Goal: Task Accomplishment & Management: Use online tool/utility

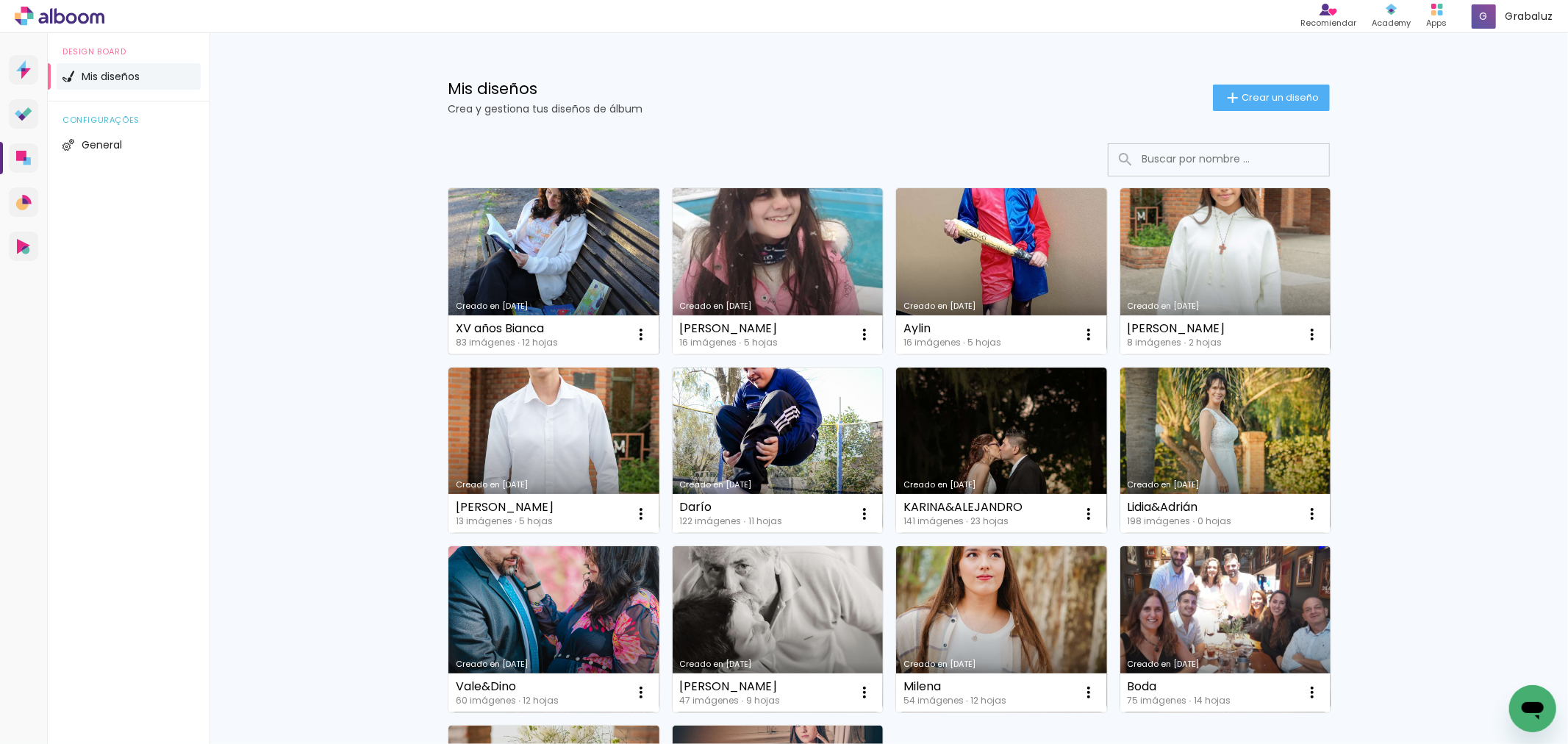
click at [562, 259] on link "Creado en [DATE]" at bounding box center [553, 271] width 211 height 166
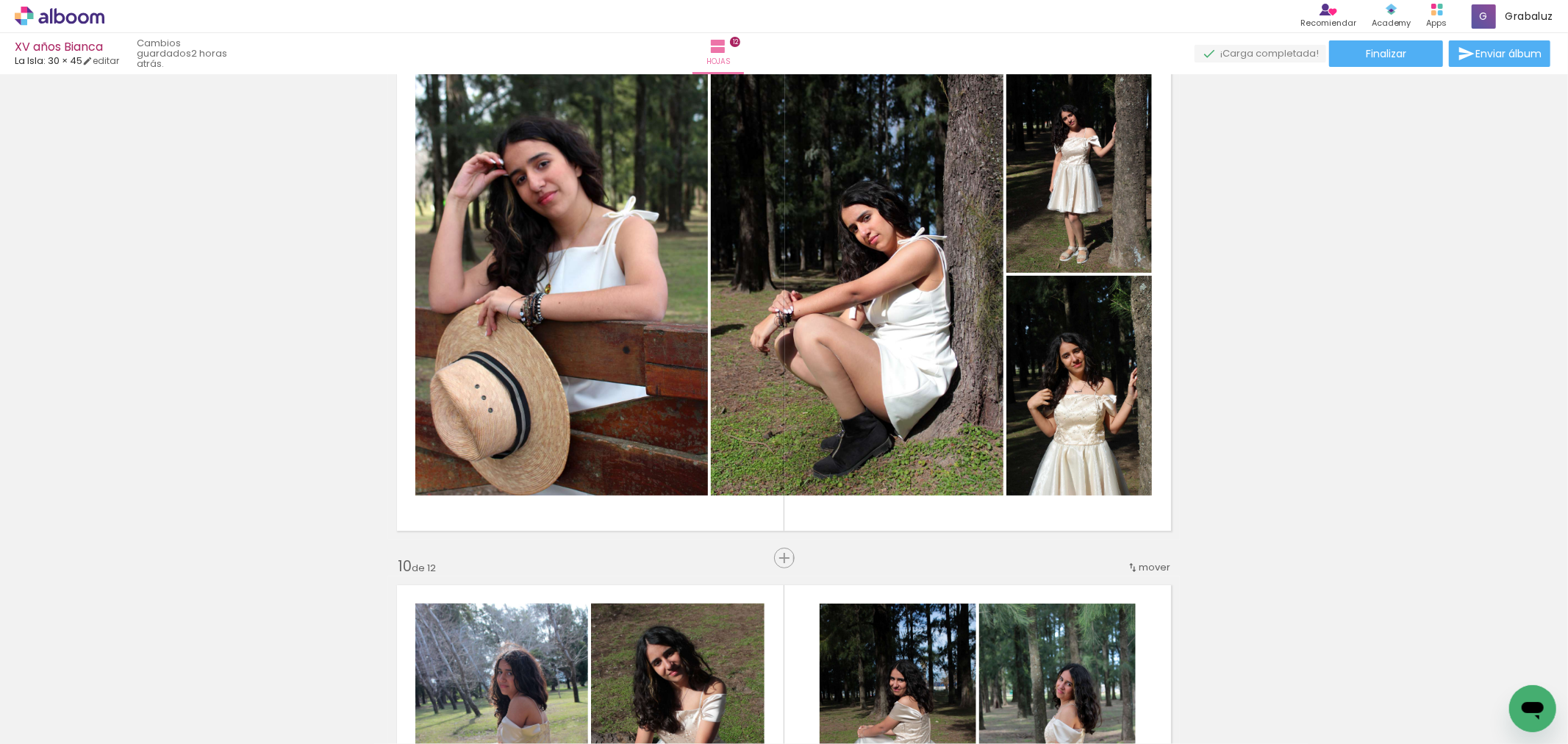
scroll to position [4560, 0]
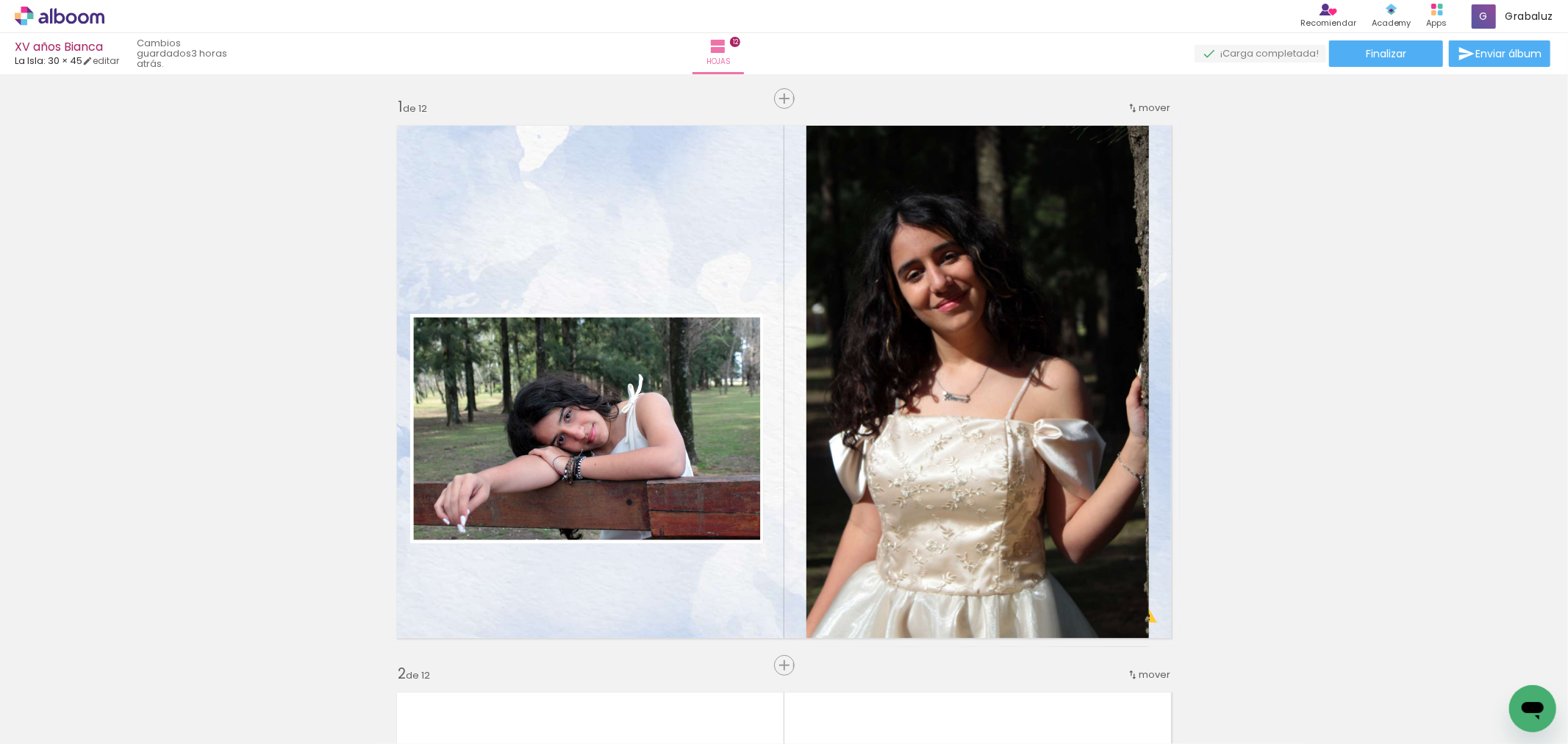
scroll to position [4560, 0]
click at [1416, 50] on paper-button "Finalizar" at bounding box center [1385, 53] width 114 height 26
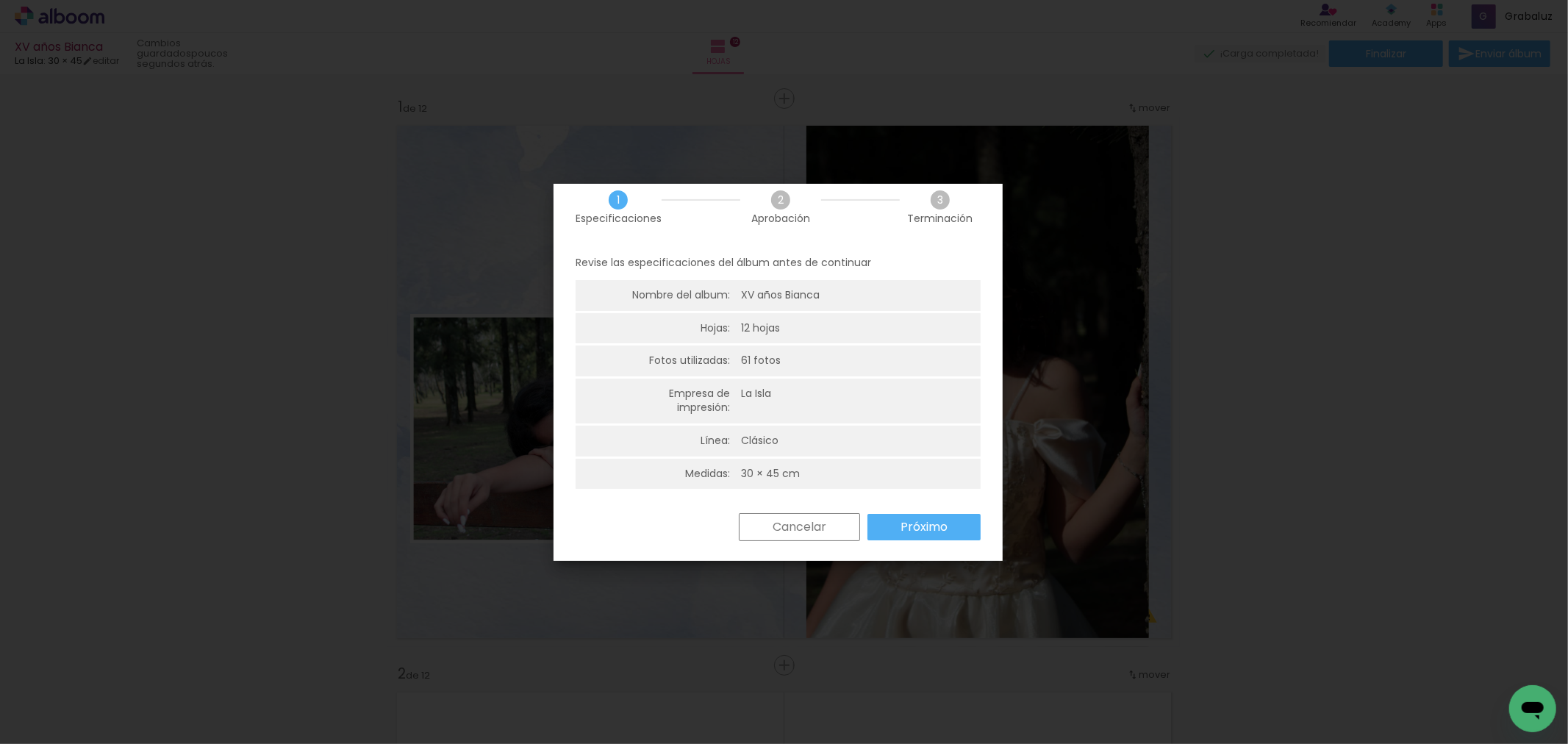
scroll to position [17, 0]
click at [0, 0] on slot "Próximo" at bounding box center [0, 0] width 0 height 0
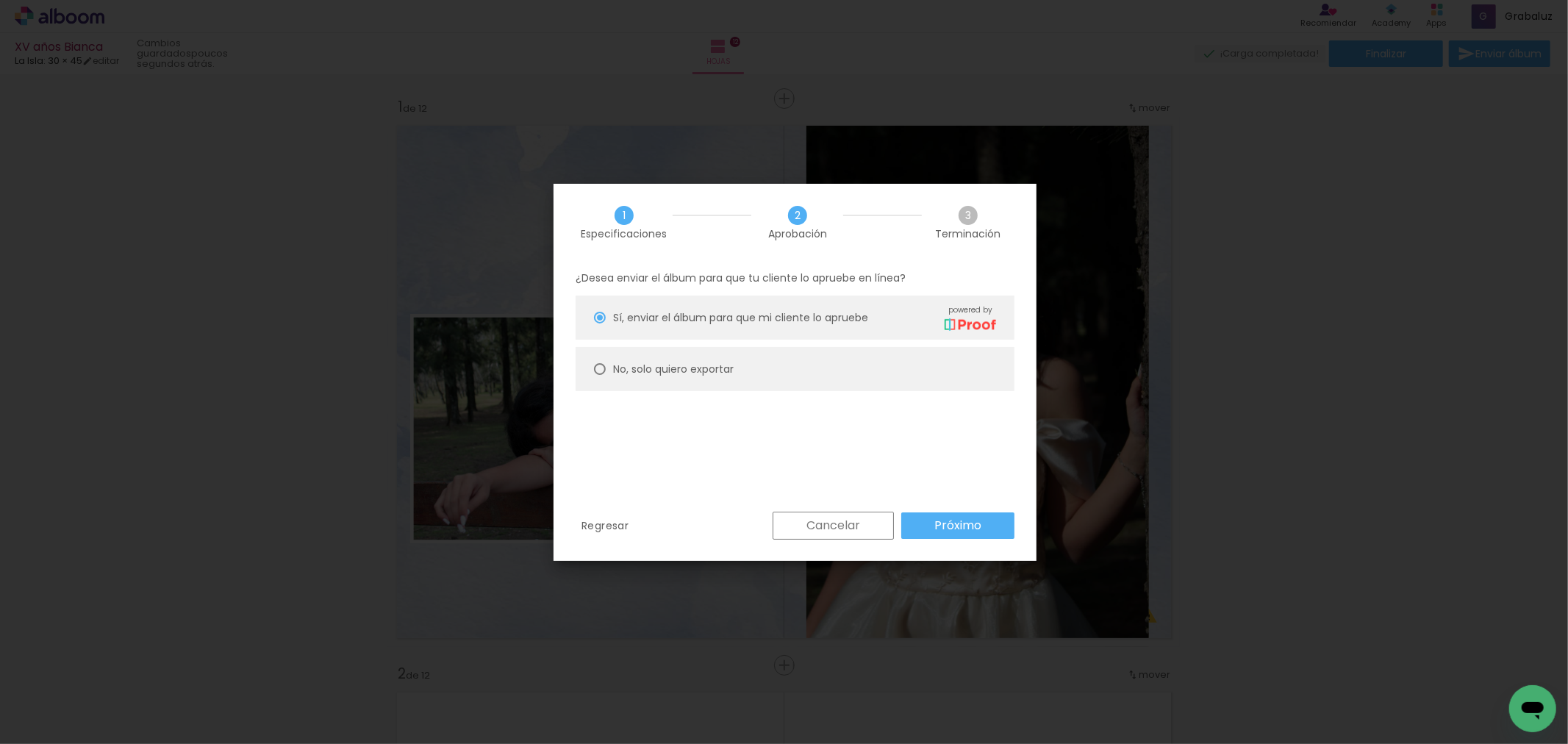
click at [702, 357] on paper-radio-button "No, solo quiero exportar" at bounding box center [795, 369] width 439 height 44
type paper-radio-button "on"
click at [921, 528] on paper-button "Próximo" at bounding box center [958, 525] width 113 height 26
type input "Alta, 300 DPI"
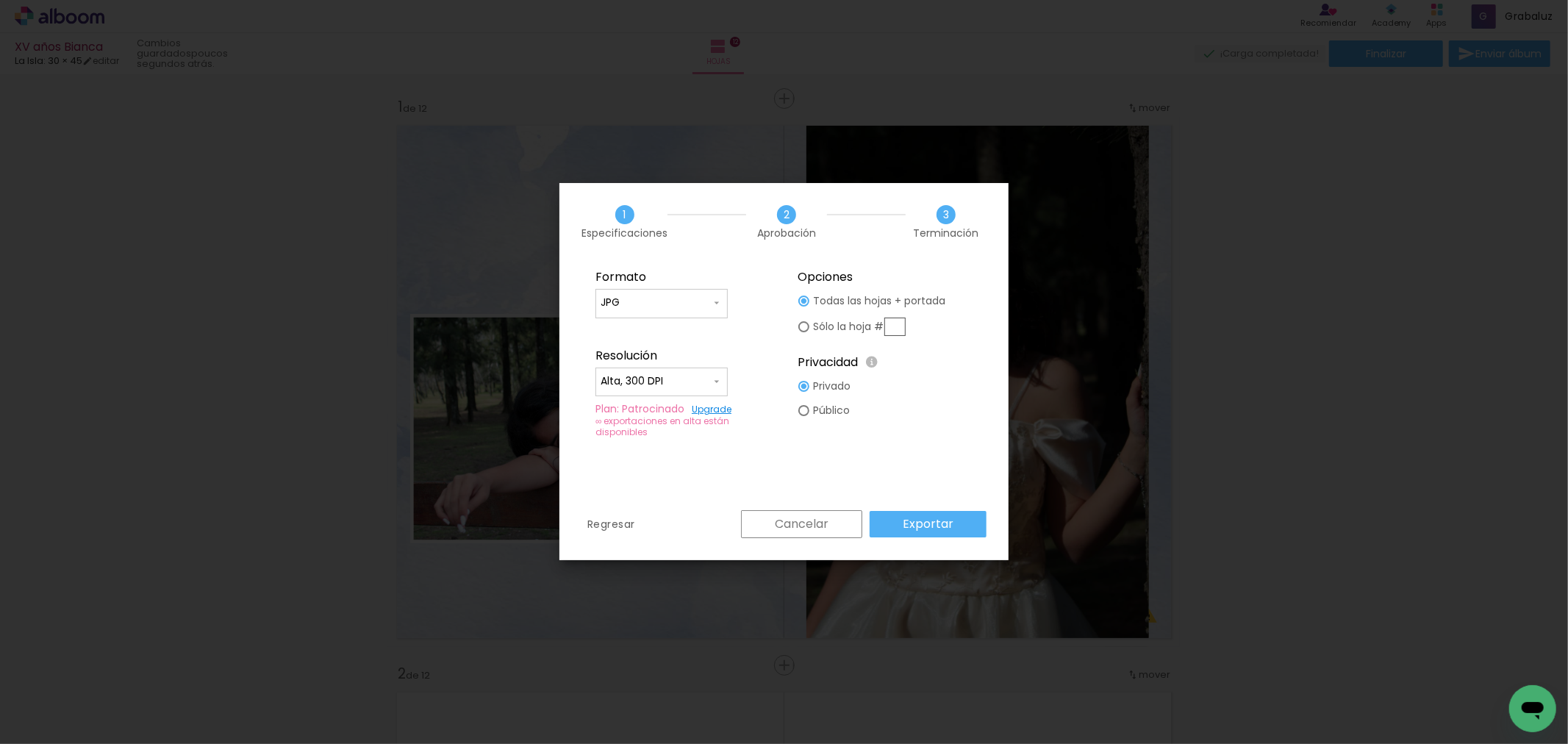
click at [0, 0] on slot "Exportar" at bounding box center [0, 0] width 0 height 0
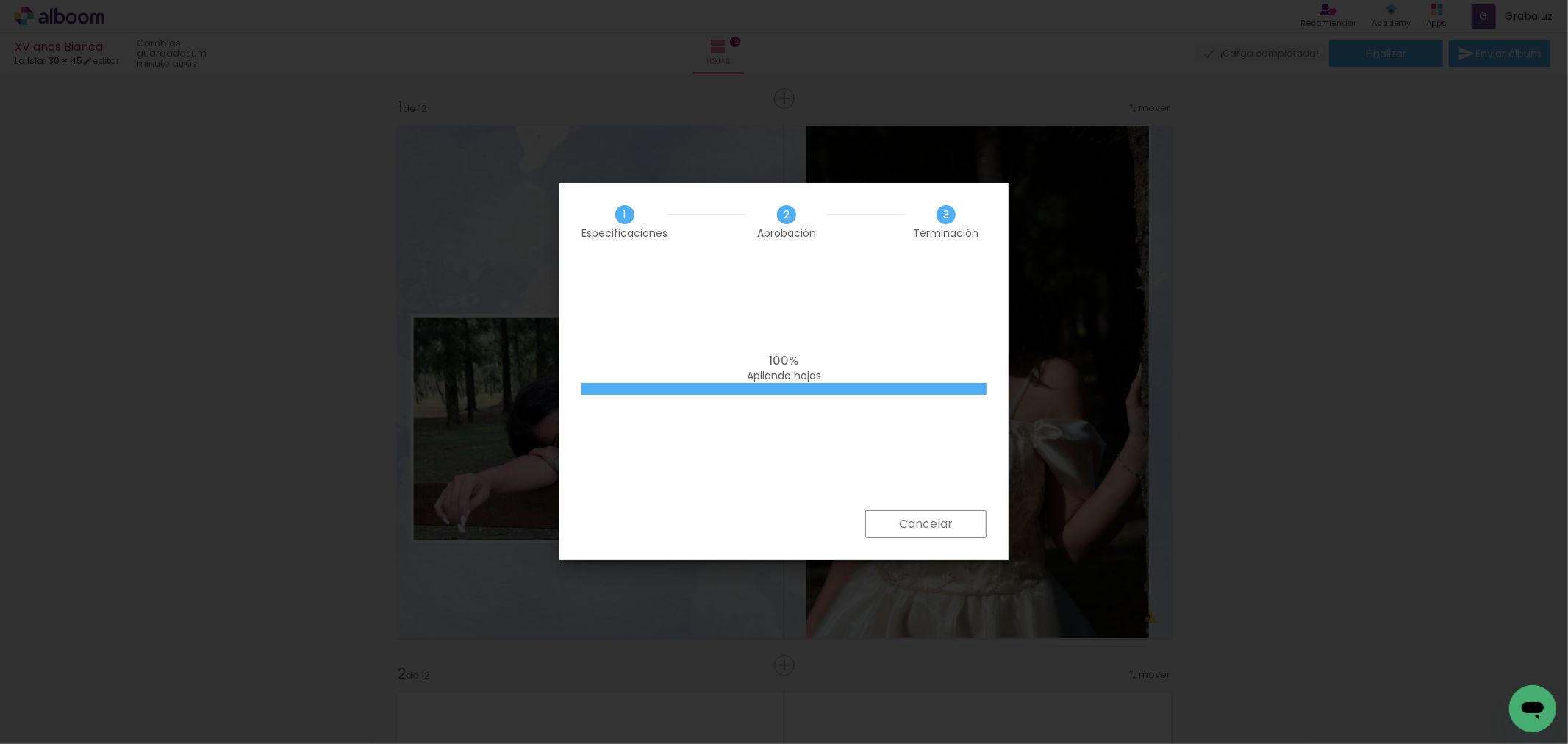
scroll to position [5881, 0]
